Goal: Information Seeking & Learning: Check status

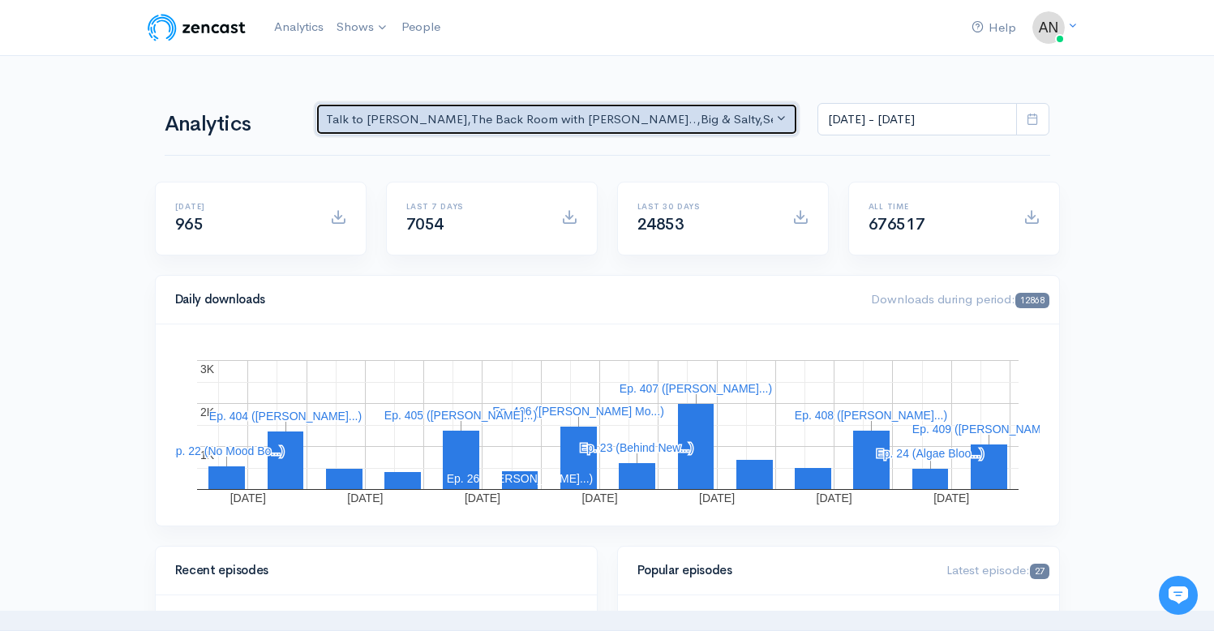
click at [726, 122] on div "Talk to [PERSON_NAME] , The Back Room with [PERSON_NAME].. , Big & Salty , Seri…" at bounding box center [550, 119] width 448 height 19
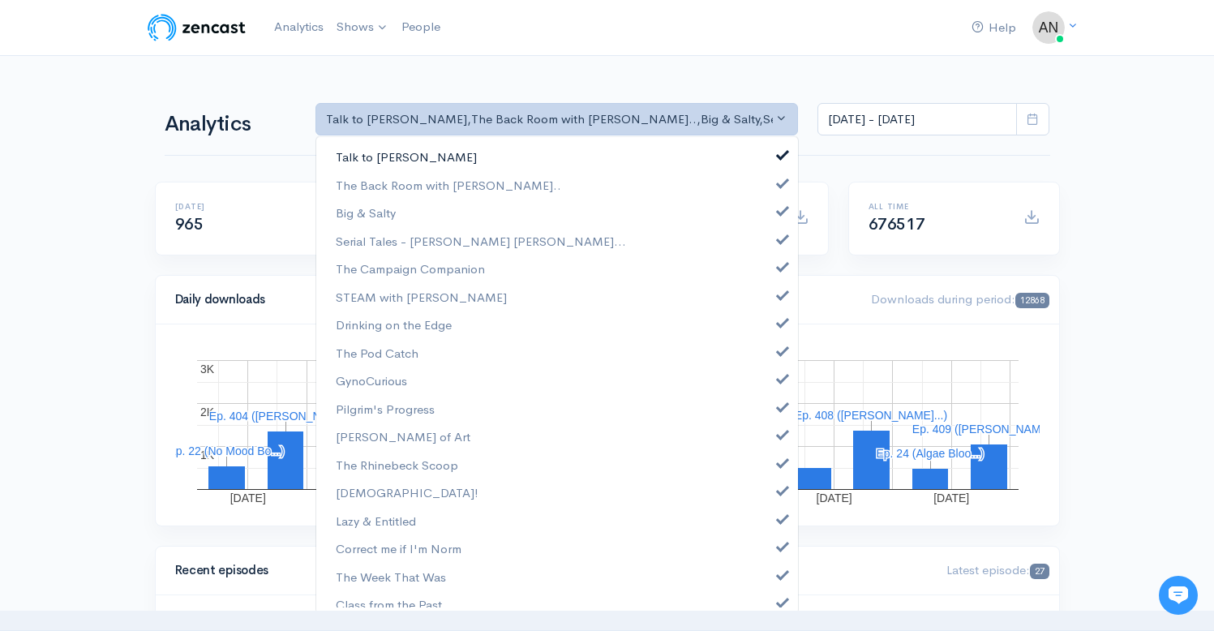
click at [779, 154] on span at bounding box center [782, 153] width 6 height 12
select select "10316"
click at [779, 206] on span at bounding box center [782, 209] width 6 height 12
click at [779, 237] on span at bounding box center [782, 237] width 6 height 12
click at [779, 259] on span at bounding box center [782, 265] width 6 height 12
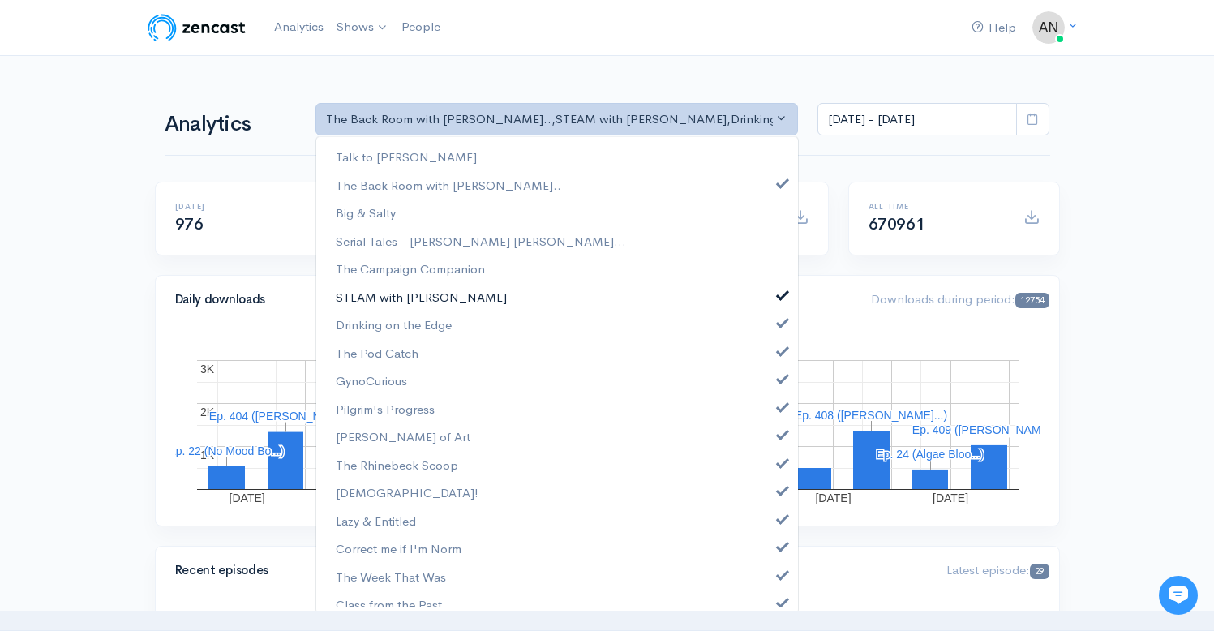
click at [779, 289] on span at bounding box center [782, 293] width 6 height 12
click at [779, 320] on span at bounding box center [782, 321] width 6 height 12
click at [770, 358] on link "The Pod Catch" at bounding box center [557, 353] width 482 height 28
click at [770, 384] on link "GynoCurious" at bounding box center [557, 380] width 482 height 28
click at [779, 402] on span at bounding box center [782, 405] width 6 height 12
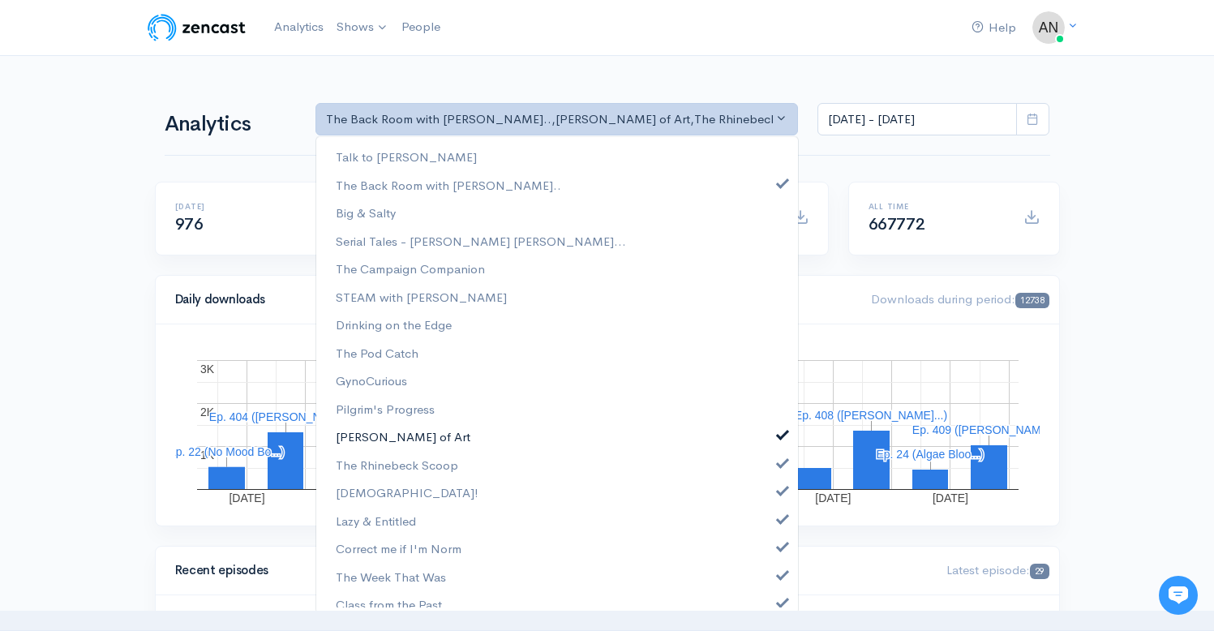
click at [779, 436] on span at bounding box center [782, 432] width 6 height 12
click at [769, 471] on link "The Rhinebeck Scoop" at bounding box center [557, 465] width 482 height 28
click at [769, 502] on link "[DEMOGRAPHIC_DATA]!" at bounding box center [557, 492] width 482 height 28
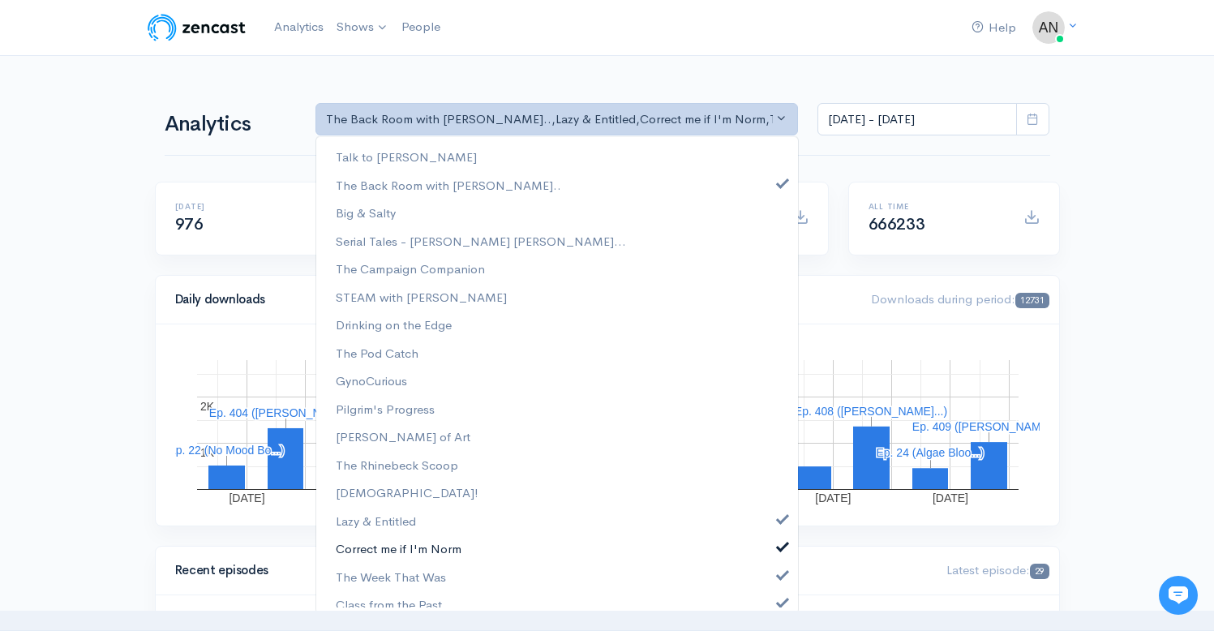
click at [769, 552] on link "Correct me if I'm Norm" at bounding box center [557, 548] width 482 height 28
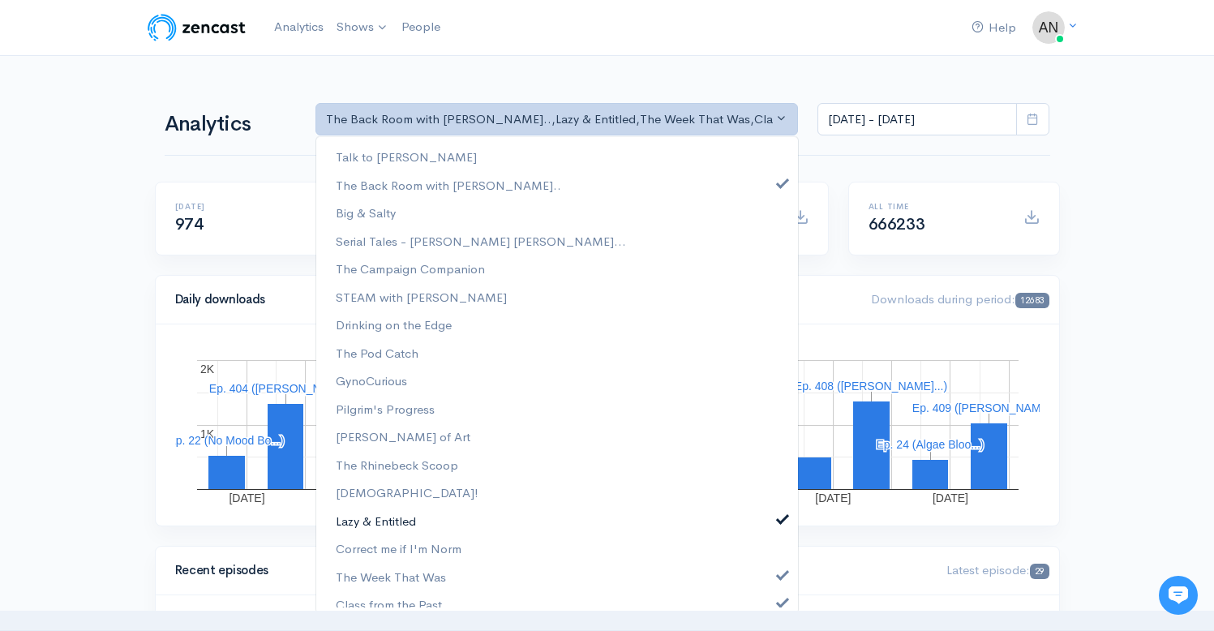
click at [773, 525] on link "Lazy & Entitled" at bounding box center [557, 521] width 482 height 28
click at [779, 574] on span at bounding box center [782, 573] width 6 height 12
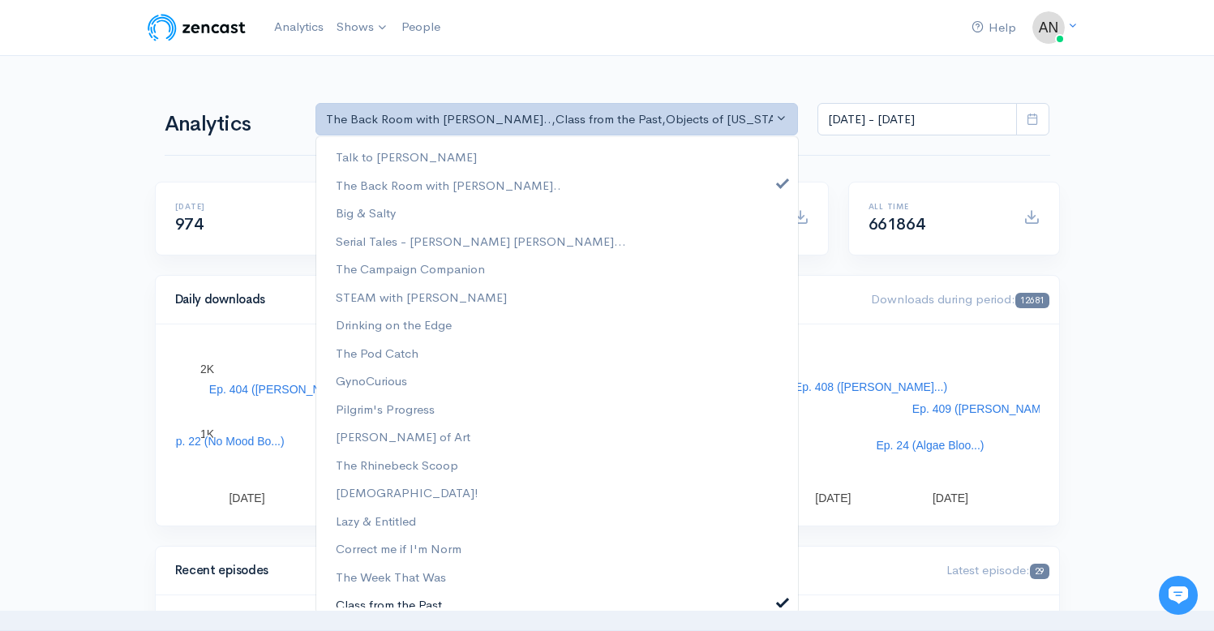
click at [779, 600] on span at bounding box center [782, 600] width 6 height 12
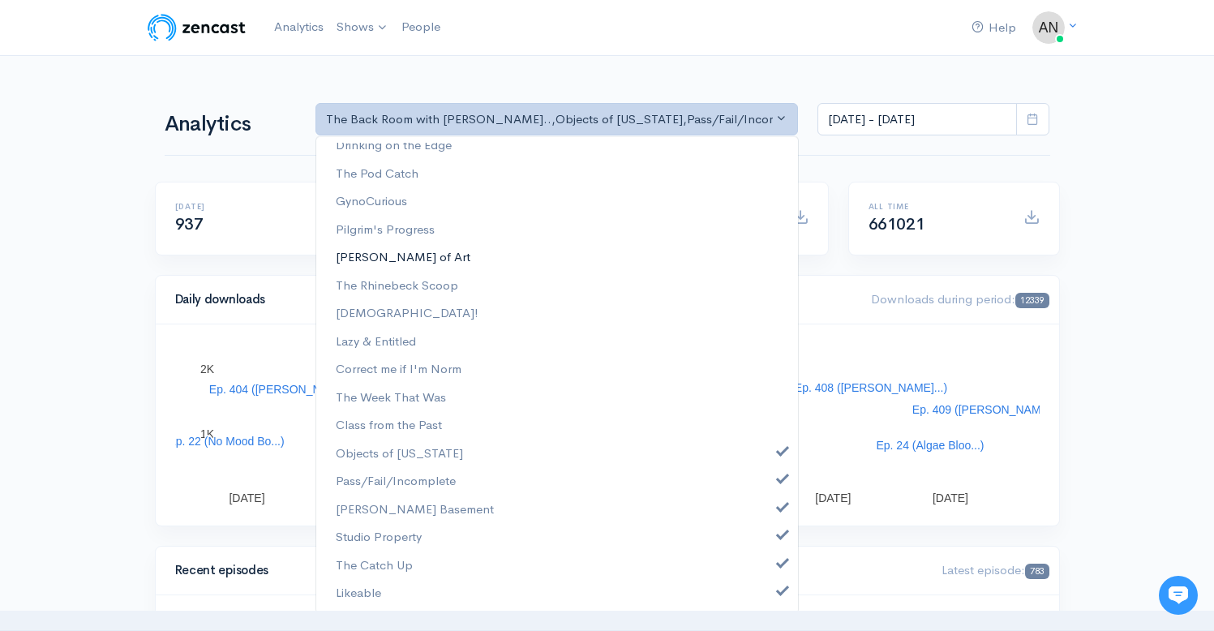
scroll to position [208, 0]
click at [779, 422] on span at bounding box center [782, 421] width 6 height 12
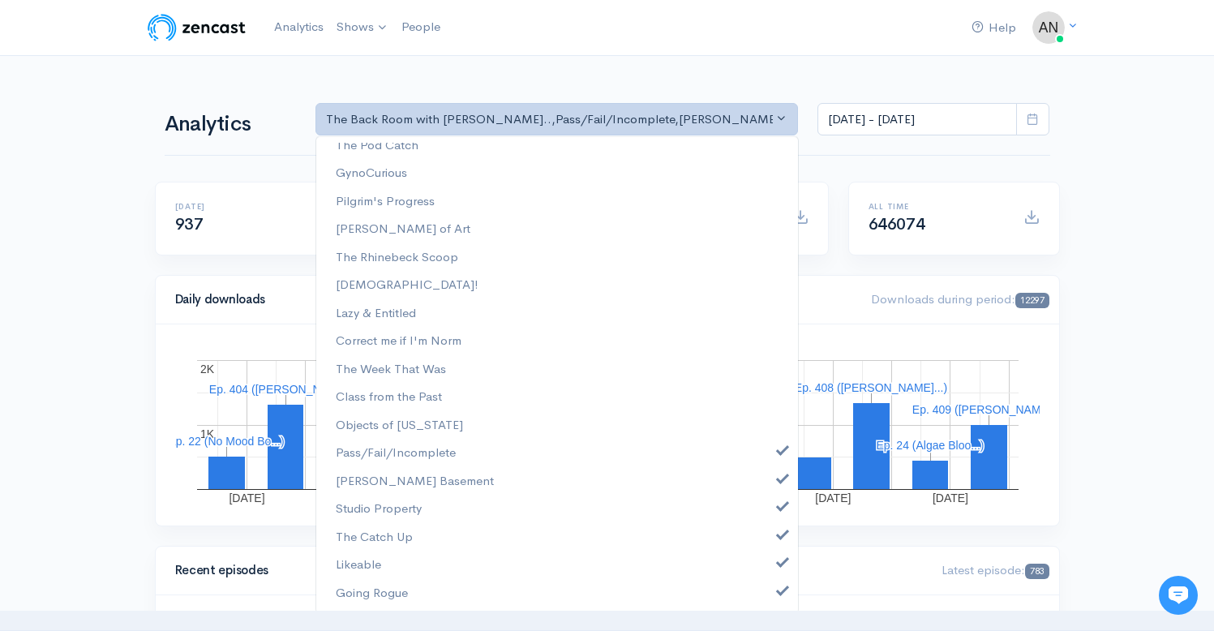
click at [770, 439] on ul "Talk to [PERSON_NAME] The Back Room with [PERSON_NAME].. Big & Salty Serial Tal…" at bounding box center [557, 270] width 482 height 671
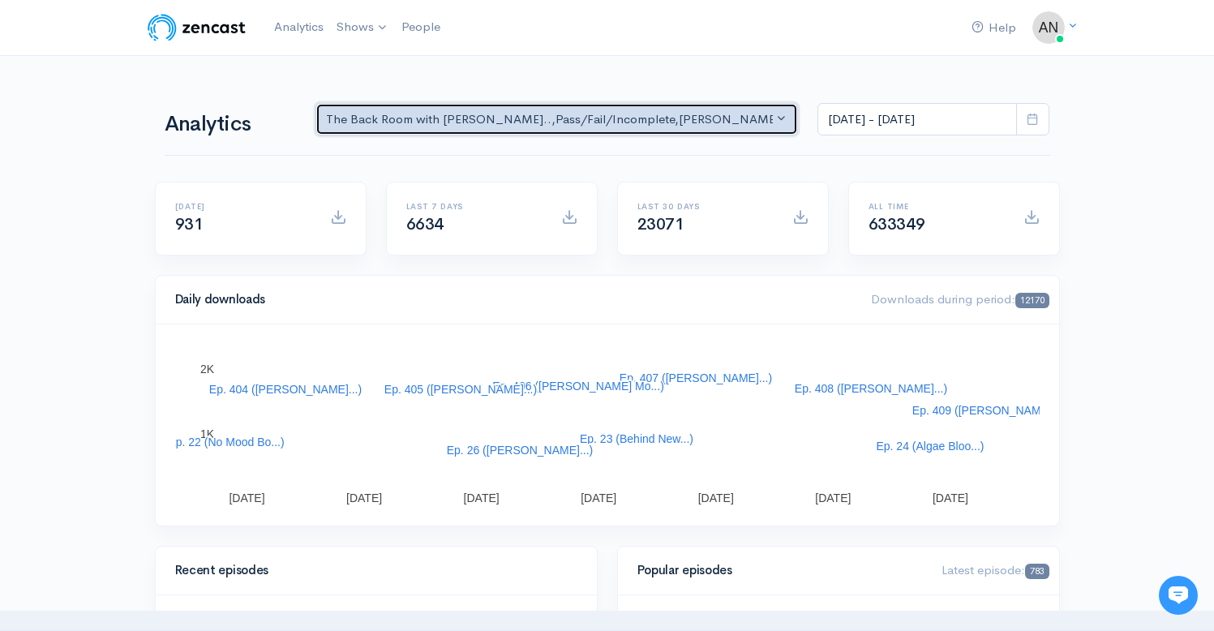
click at [737, 122] on div "The Back Room with [PERSON_NAME].. , Pass/Fail/Incomplete , [PERSON_NAME] Basem…" at bounding box center [550, 119] width 448 height 19
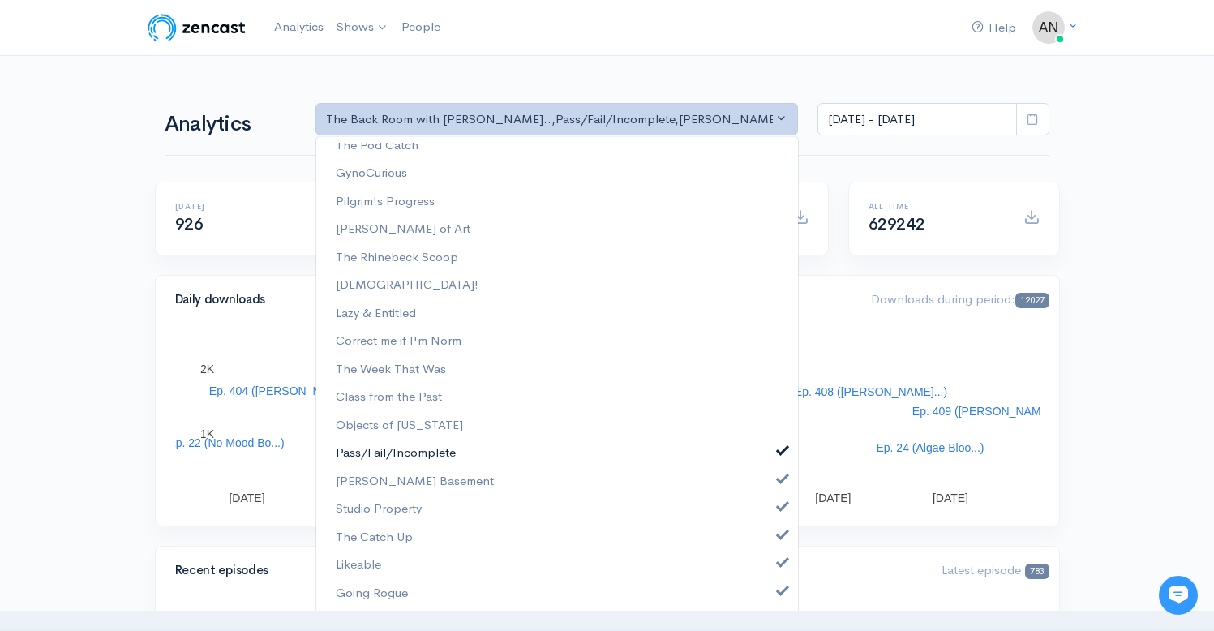
click at [774, 454] on link "Pass/Fail/Incomplete" at bounding box center [557, 453] width 482 height 28
click at [774, 481] on link "[PERSON_NAME] Basement" at bounding box center [557, 481] width 482 height 28
click at [779, 503] on span at bounding box center [782, 505] width 6 height 12
click at [779, 529] on span at bounding box center [782, 533] width 6 height 12
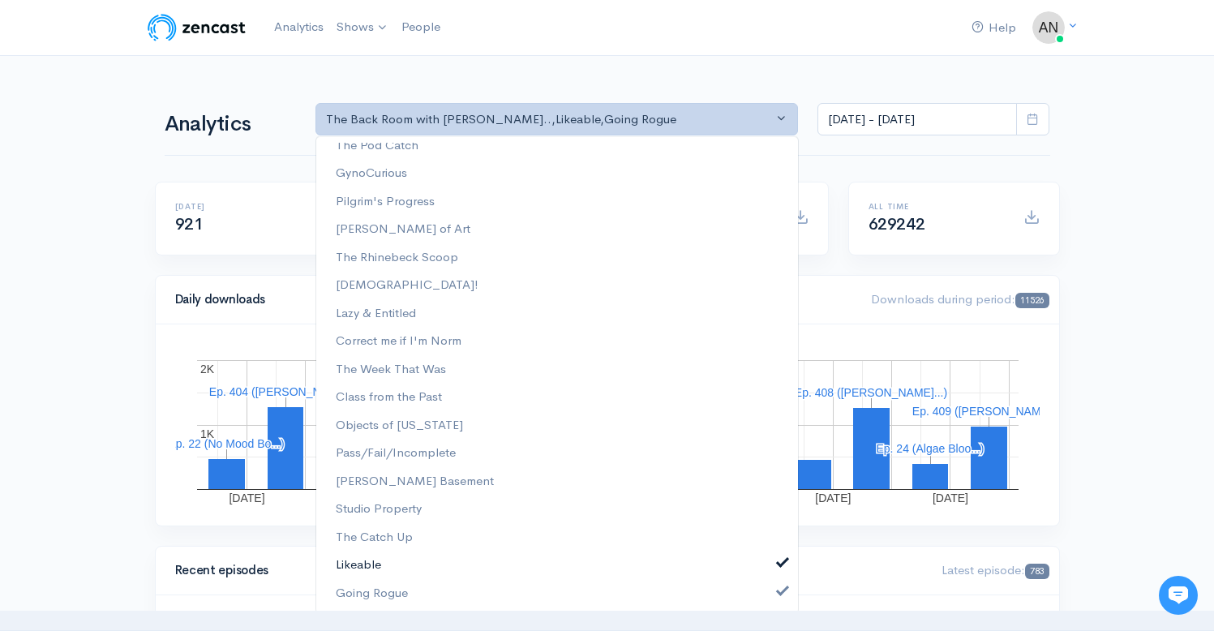
click at [779, 559] on span at bounding box center [782, 561] width 6 height 12
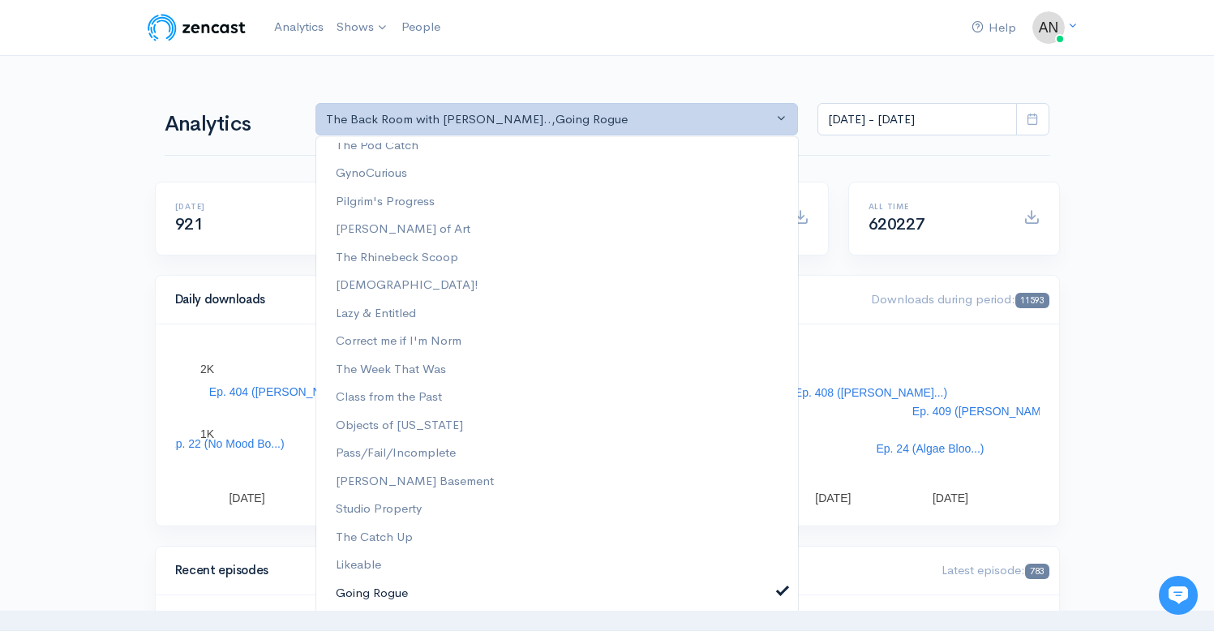
click at [779, 585] on span at bounding box center [782, 589] width 6 height 12
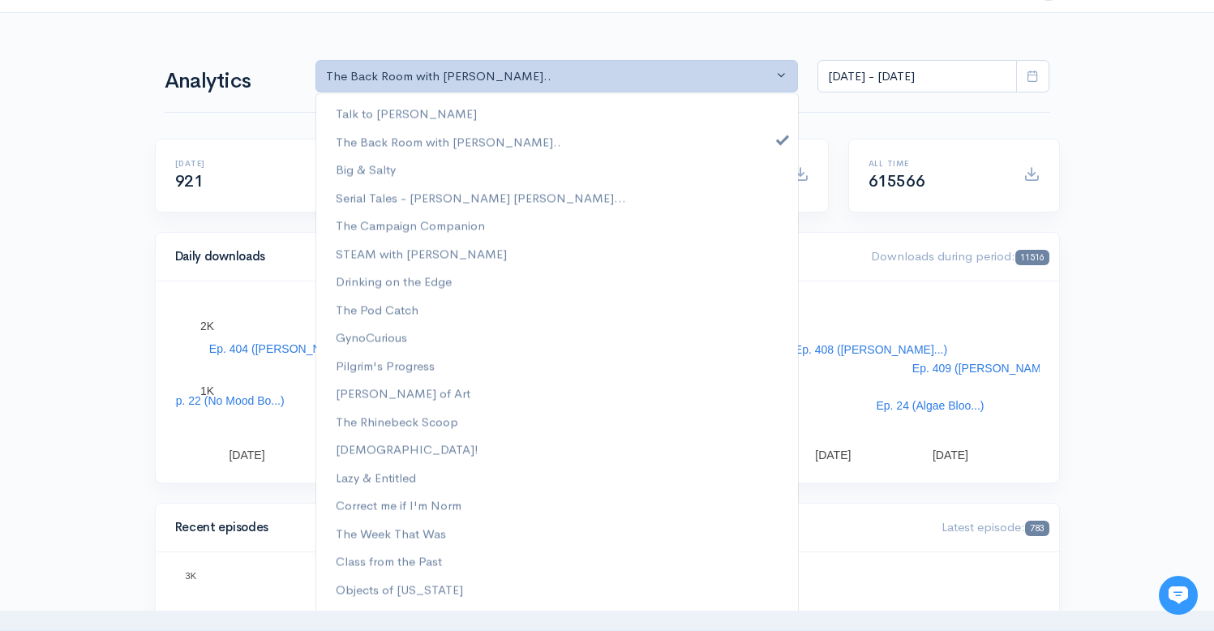
scroll to position [0, 0]
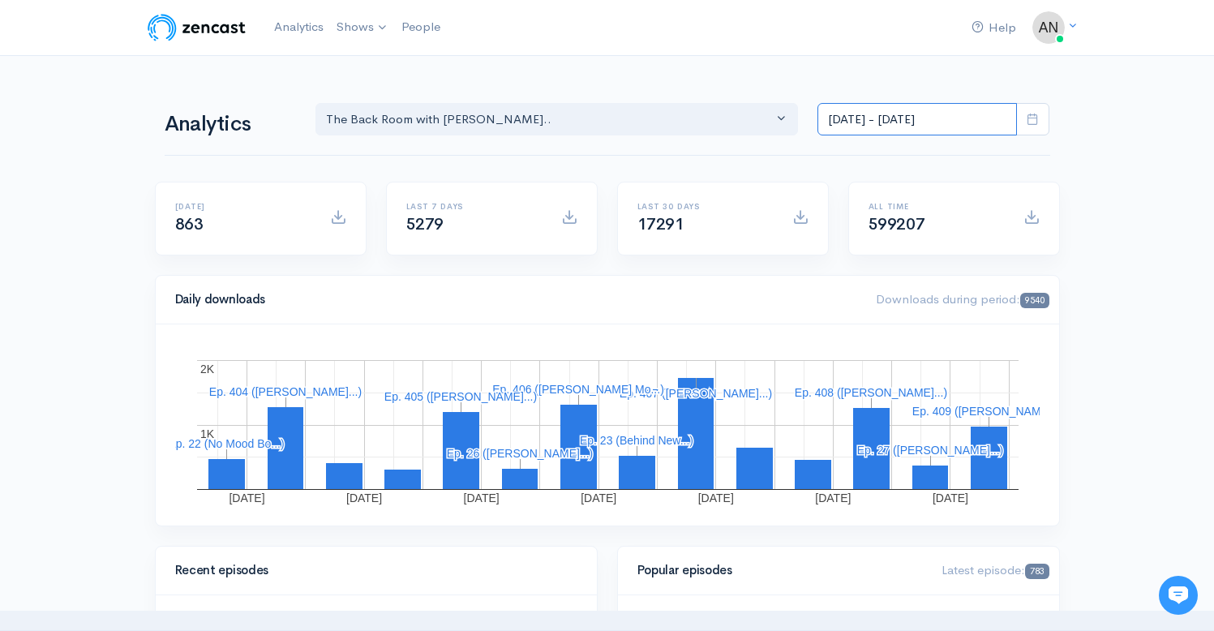
click at [890, 122] on input "[DATE] - [DATE]" at bounding box center [916, 119] width 199 height 33
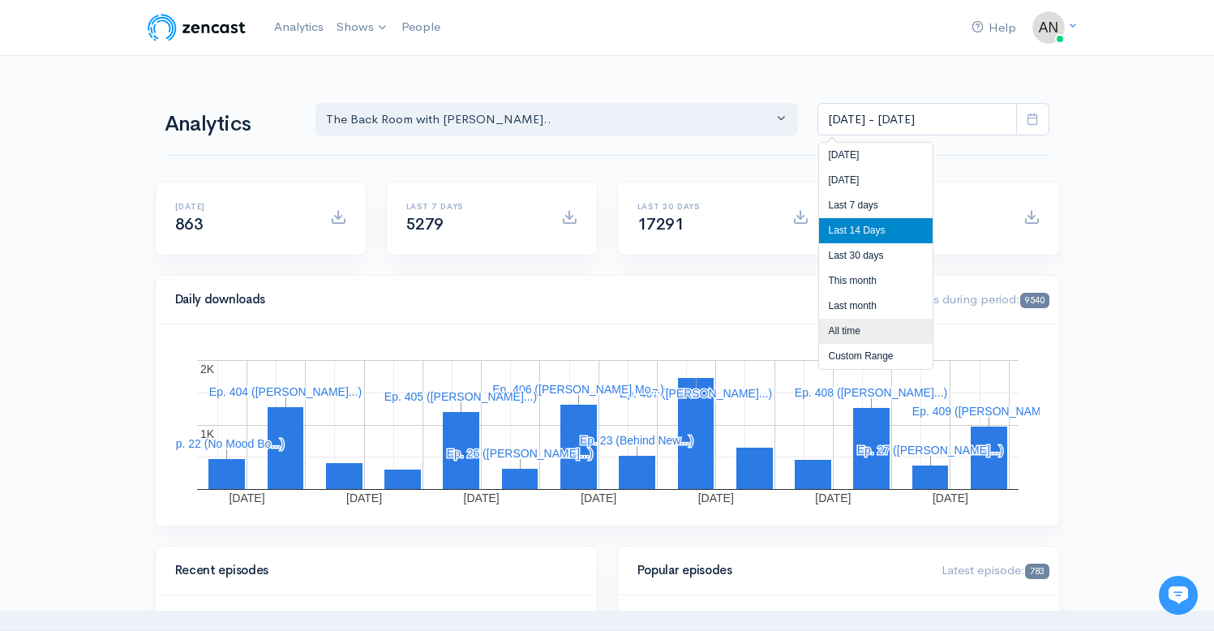
click at [838, 332] on li "All time" at bounding box center [876, 331] width 114 height 25
type input "[DATE] - [DATE]"
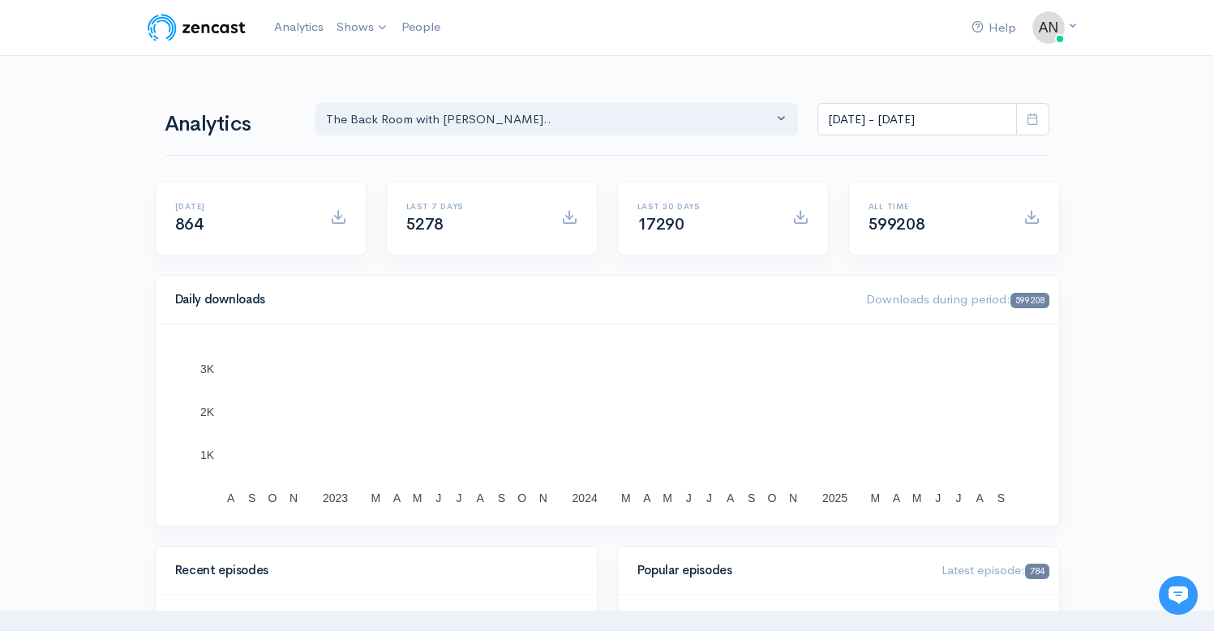
scroll to position [3, 0]
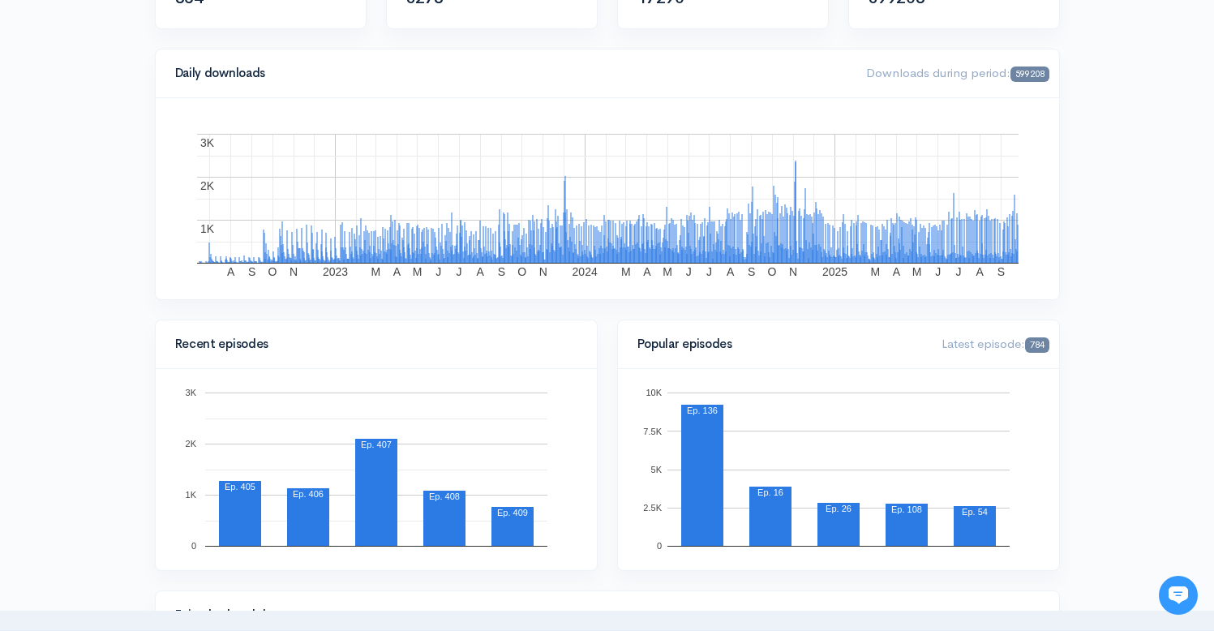
scroll to position [210, 0]
